Goal: Task Accomplishment & Management: Complete application form

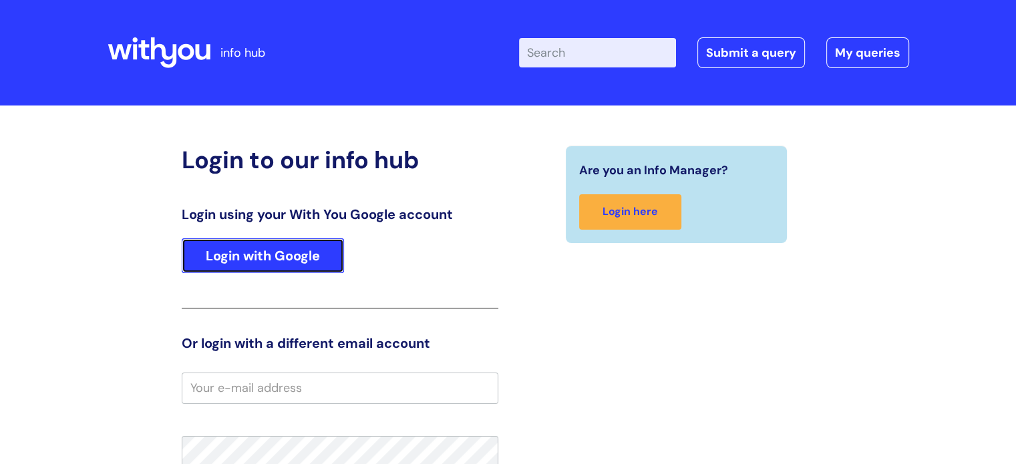
click at [260, 250] on link "Login with Google" at bounding box center [263, 255] width 162 height 35
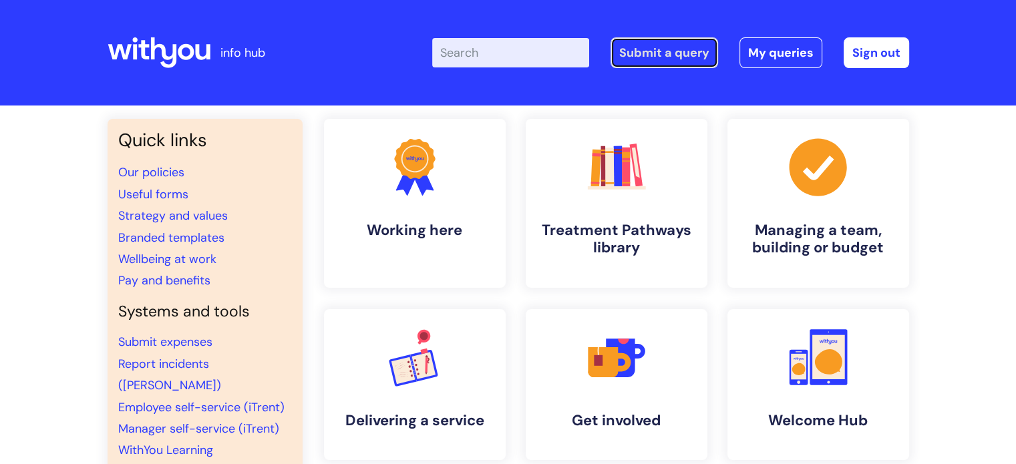
click at [655, 55] on link "Submit a query" at bounding box center [664, 52] width 108 height 31
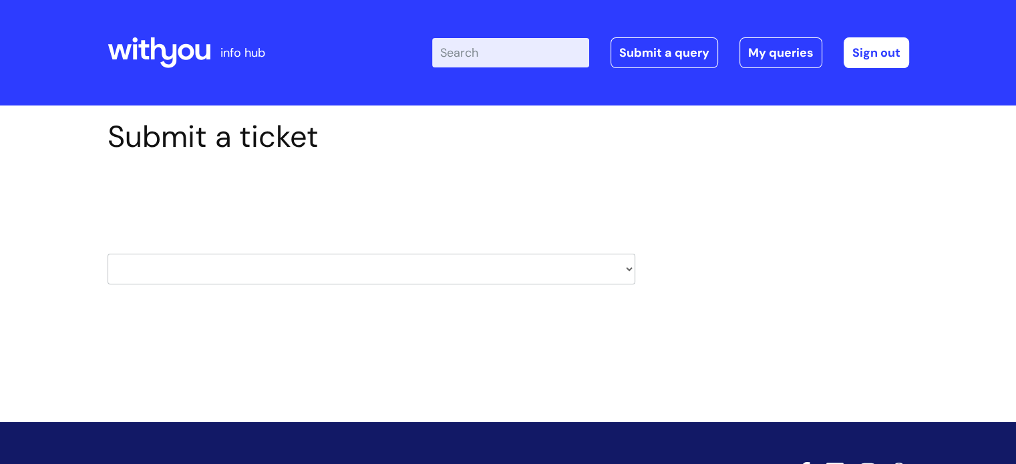
click at [210, 274] on select "HR / People IT and Support Clinical Drug Alerts Finance Accounts Data Support T…" at bounding box center [372, 269] width 528 height 31
select select "property_&_estates"
click at [108, 254] on select "HR / People IT and Support Clinical Drug Alerts Finance Accounts Data Support T…" at bounding box center [372, 269] width 528 height 31
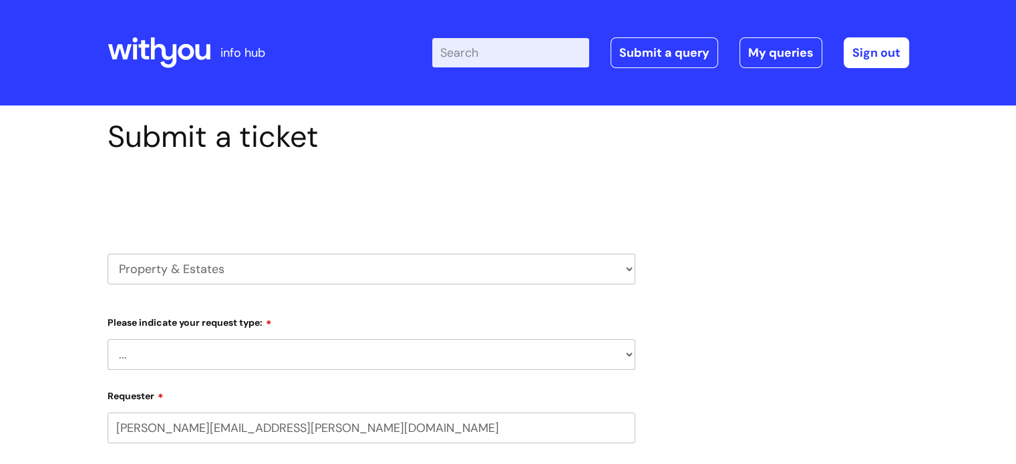
select select "80004286532"
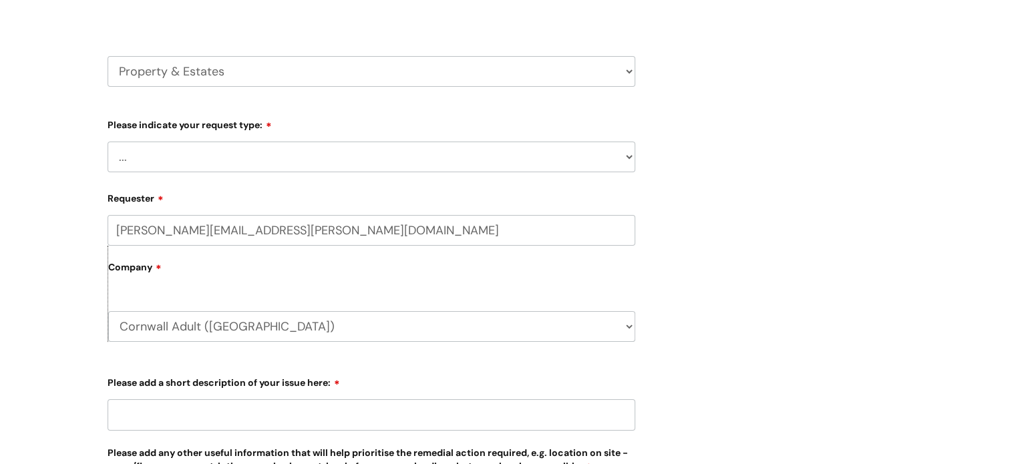
scroll to position [200, 0]
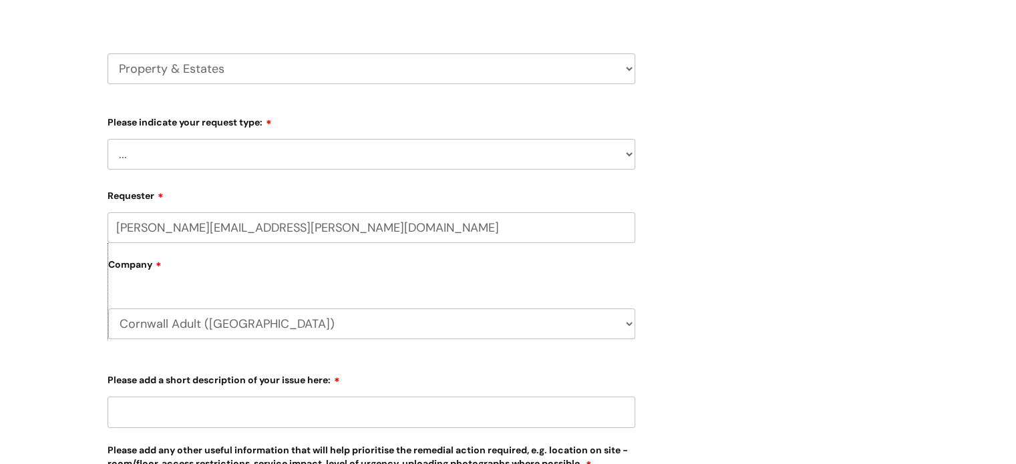
click at [182, 158] on select "... Facilities Support Lease/ Tenancy Agreements Health & Safety and Environmen…" at bounding box center [372, 154] width 528 height 31
select select "Facilities Support"
click at [108, 139] on select "... Facilities Support Lease/ Tenancy Agreements Health & Safety and Environmen…" at bounding box center [372, 154] width 528 height 31
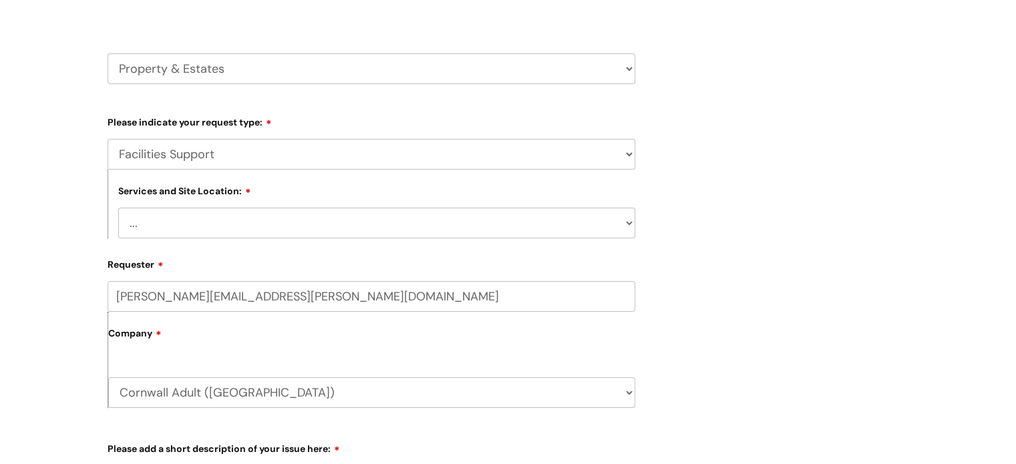
click at [182, 242] on form "Type Of Request ... Accounts (Finance) Alerts! (For clinical team) Data Protect…" at bounding box center [372, 446] width 528 height 670
click at [182, 226] on select "... Cleethorpes Darlington Tubwell Darlington Coniscliffe Grimsby Preston Redca…" at bounding box center [376, 223] width 517 height 31
select select "Redruth"
click at [118, 208] on select "... Cleethorpes Darlington Tubwell Darlington Coniscliffe Grimsby Preston Redca…" at bounding box center [376, 223] width 517 height 31
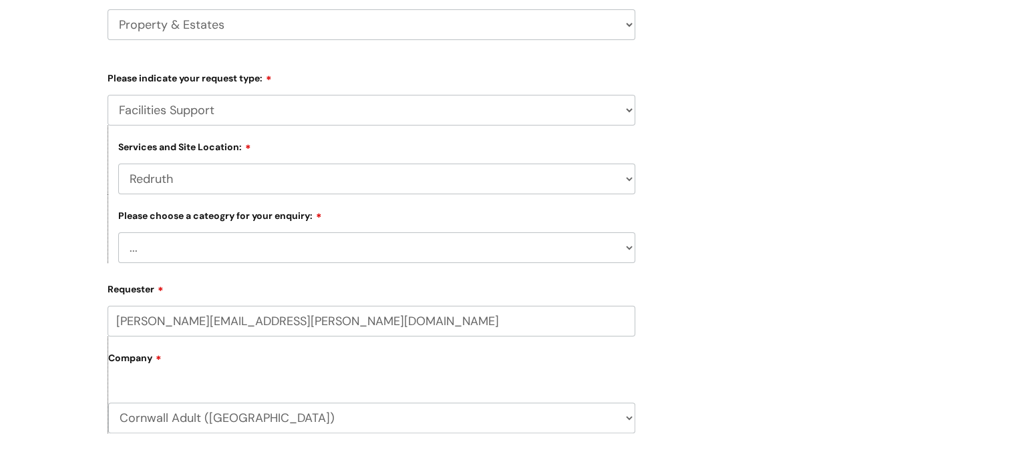
scroll to position [334, 0]
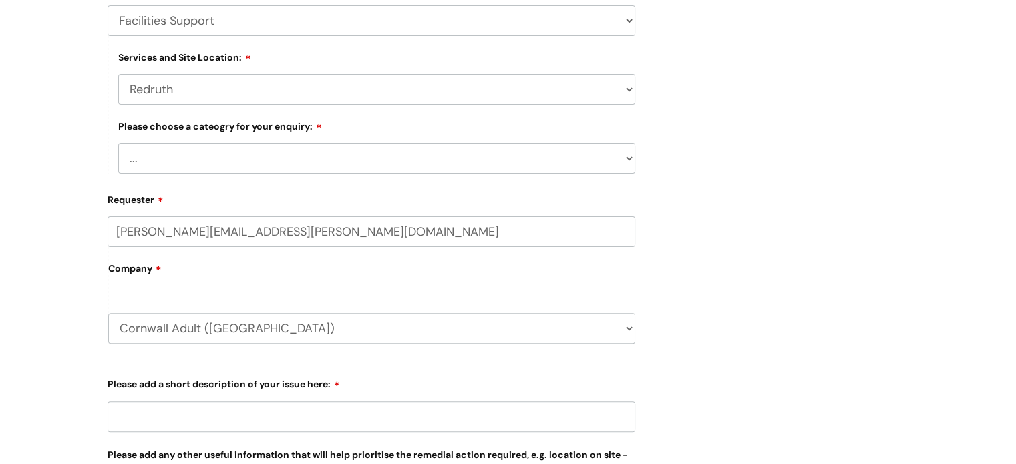
click at [212, 162] on select "... Electrical and Lighting Plumbing and Drainage Heating and Cooling Fixtures,…" at bounding box center [376, 158] width 517 height 31
select select "Windows and Doors incl. Shutters"
click at [118, 144] on select "... Electrical and Lighting Plumbing and Drainage Heating and Cooling Fixtures,…" at bounding box center [376, 158] width 517 height 31
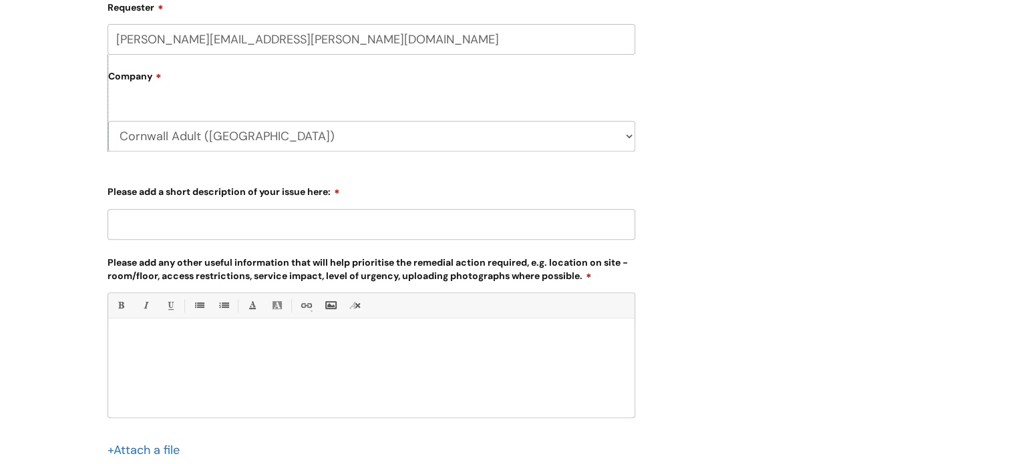
scroll to position [534, 0]
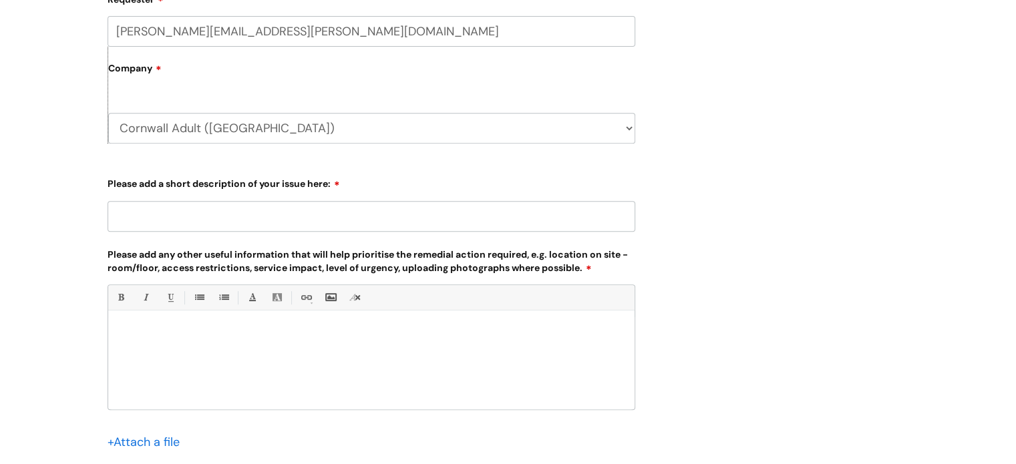
click at [160, 215] on input "Please add a short description of your issue here:" at bounding box center [372, 216] width 528 height 31
type input "Back Door - Crack now a hole"
click at [237, 341] on div at bounding box center [371, 363] width 526 height 92
click at [422, 333] on p "Please see pictures of the back door at Sebastian House in Redruth" at bounding box center [371, 333] width 506 height 12
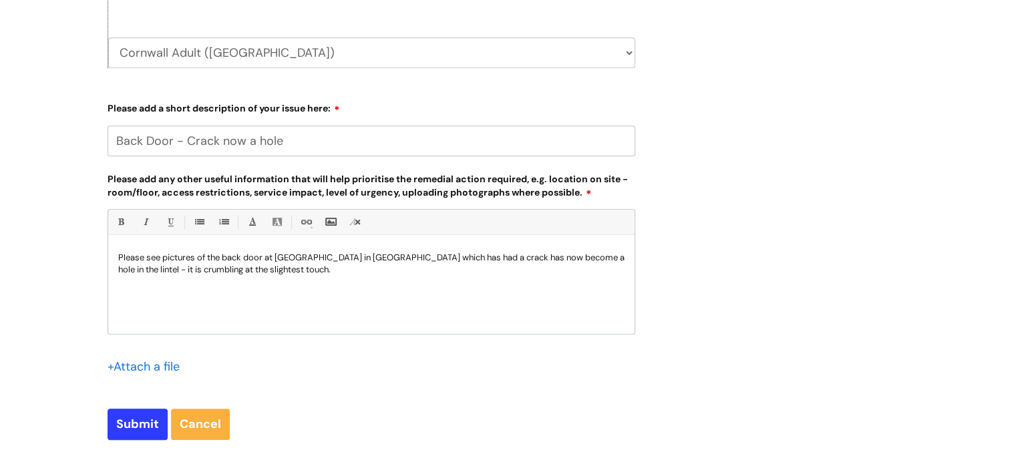
scroll to position [735, 0]
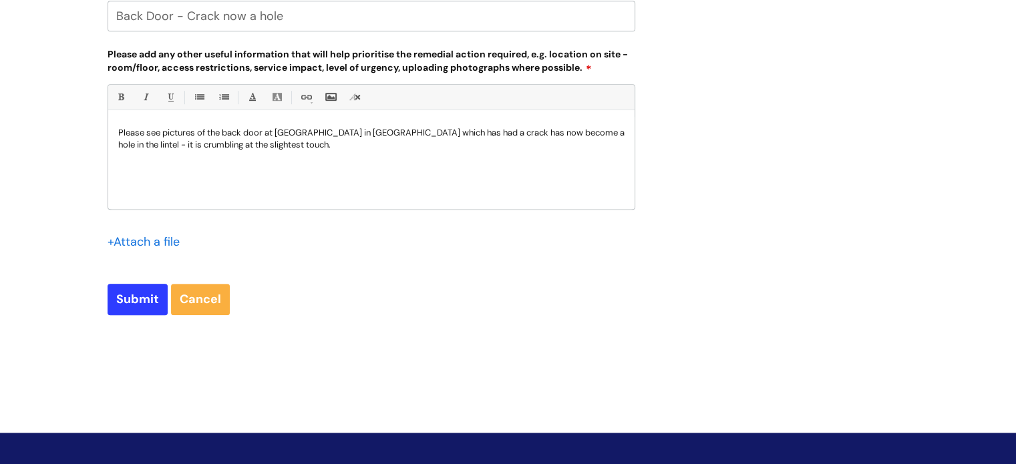
click at [156, 242] on input "file" at bounding box center [141, 241] width 67 height 17
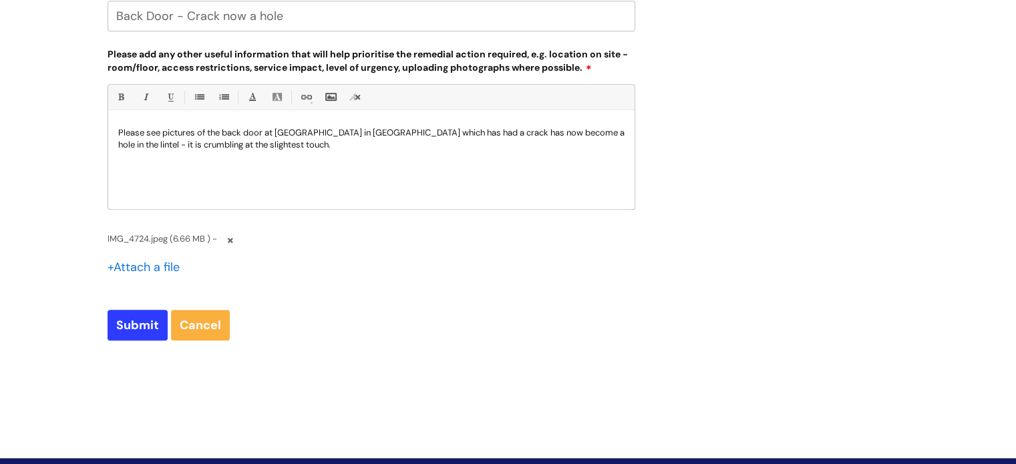
click at [128, 264] on input "file" at bounding box center [141, 266] width 67 height 17
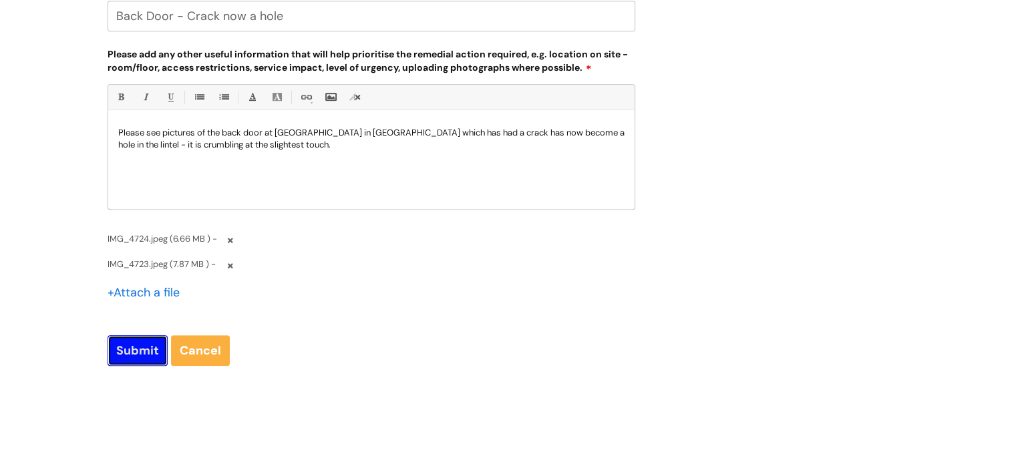
click at [130, 351] on input "Submit" at bounding box center [138, 350] width 60 height 31
type input "Please Wait..."
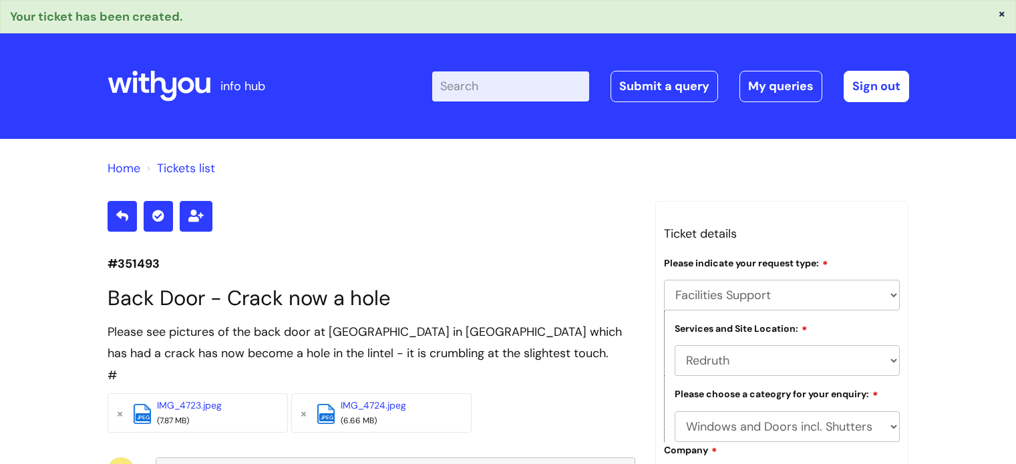
select select "Facilities Support"
select select "Redruth"
select select "Windows and Doors incl. Shutters"
